Goal: Information Seeking & Learning: Understand process/instructions

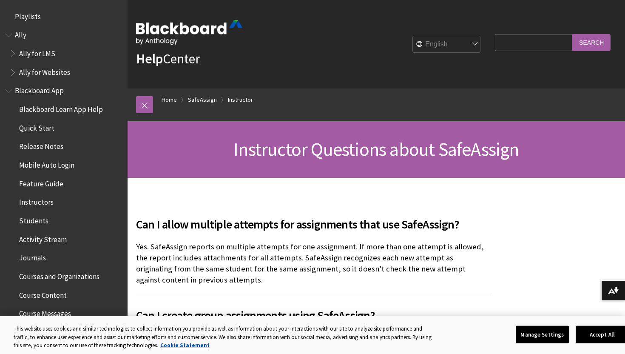
scroll to position [971, 0]
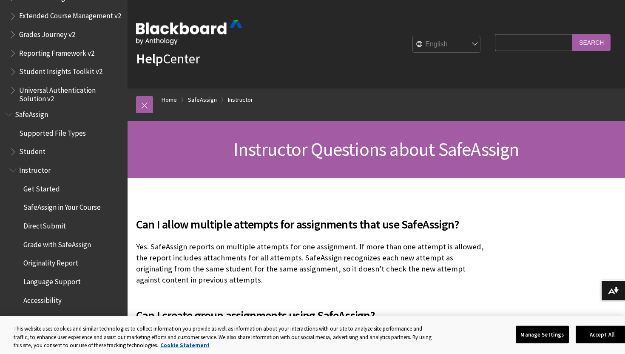
click at [54, 191] on span "Get Started" at bounding box center [41, 187] width 37 height 11
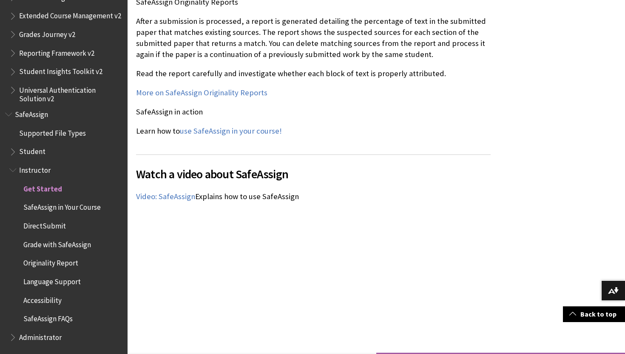
scroll to position [1008, 0]
click at [247, 134] on link "use SafeAssign in your course!" at bounding box center [231, 130] width 102 height 10
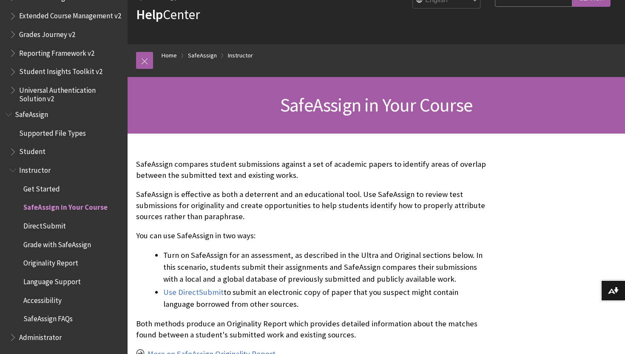
scroll to position [48, 0]
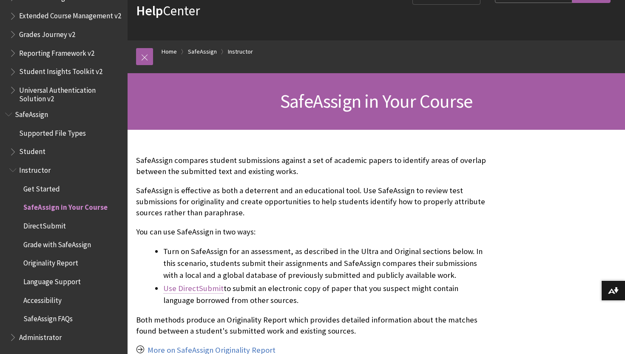
click at [192, 285] on link "Use DirectSubmit" at bounding box center [193, 288] width 60 height 10
